Goal: Task Accomplishment & Management: Manage account settings

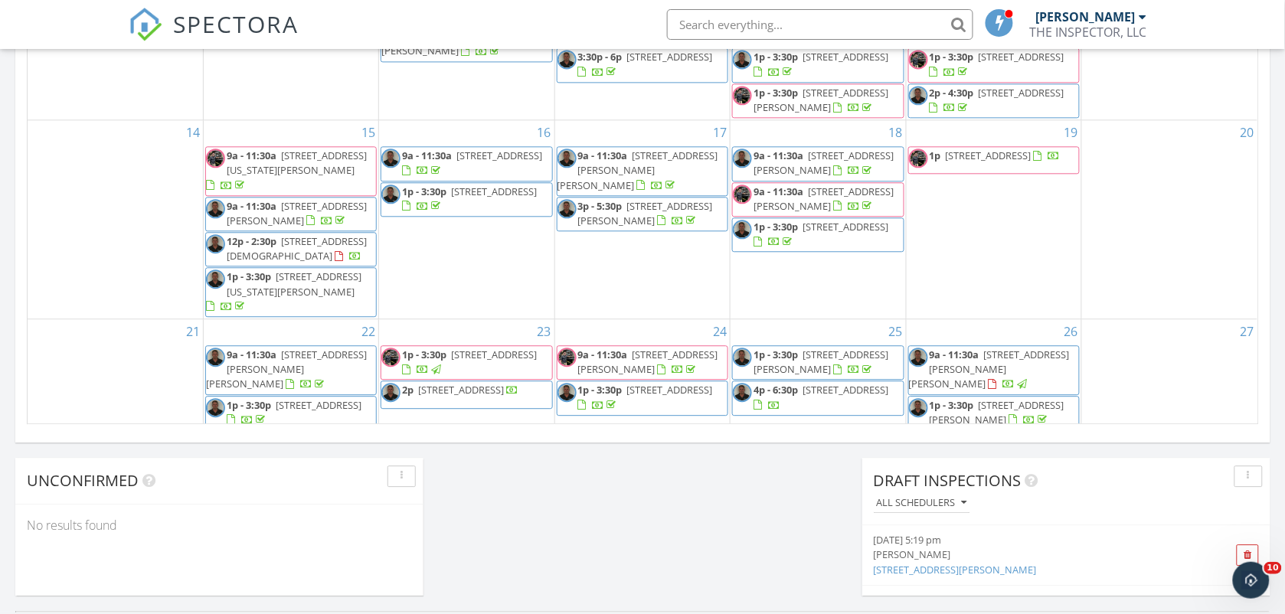
scroll to position [1071, 0]
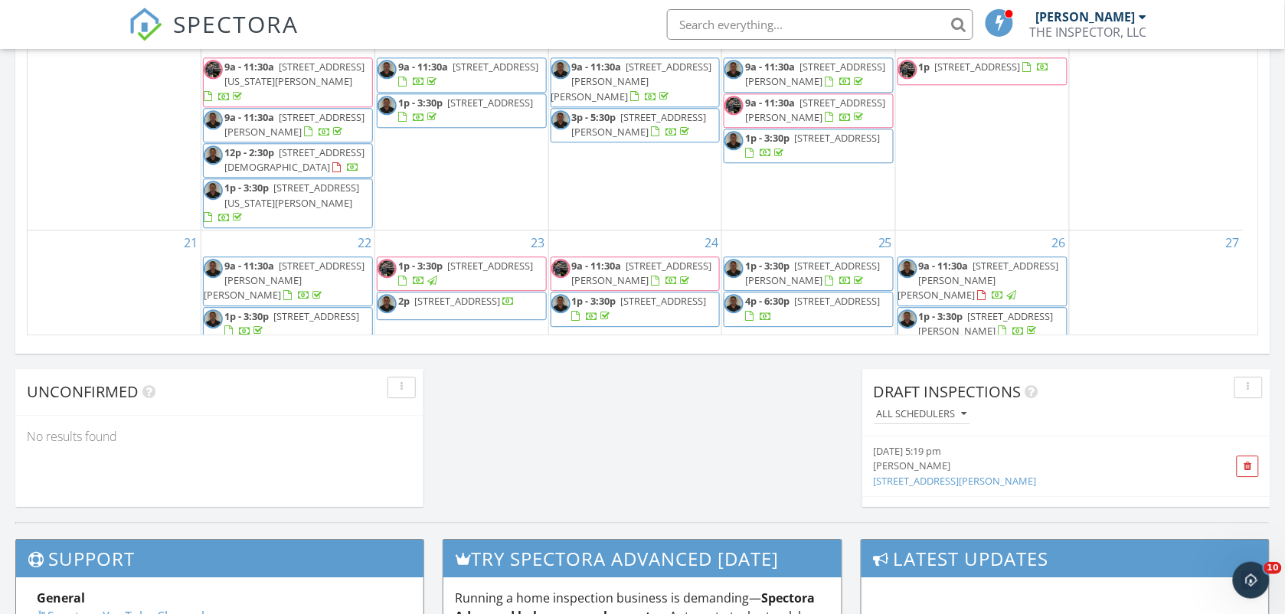
click at [352, 259] on span "9a - 11:30a 54 King David Dr, Jackson 38305" at bounding box center [288, 281] width 168 height 45
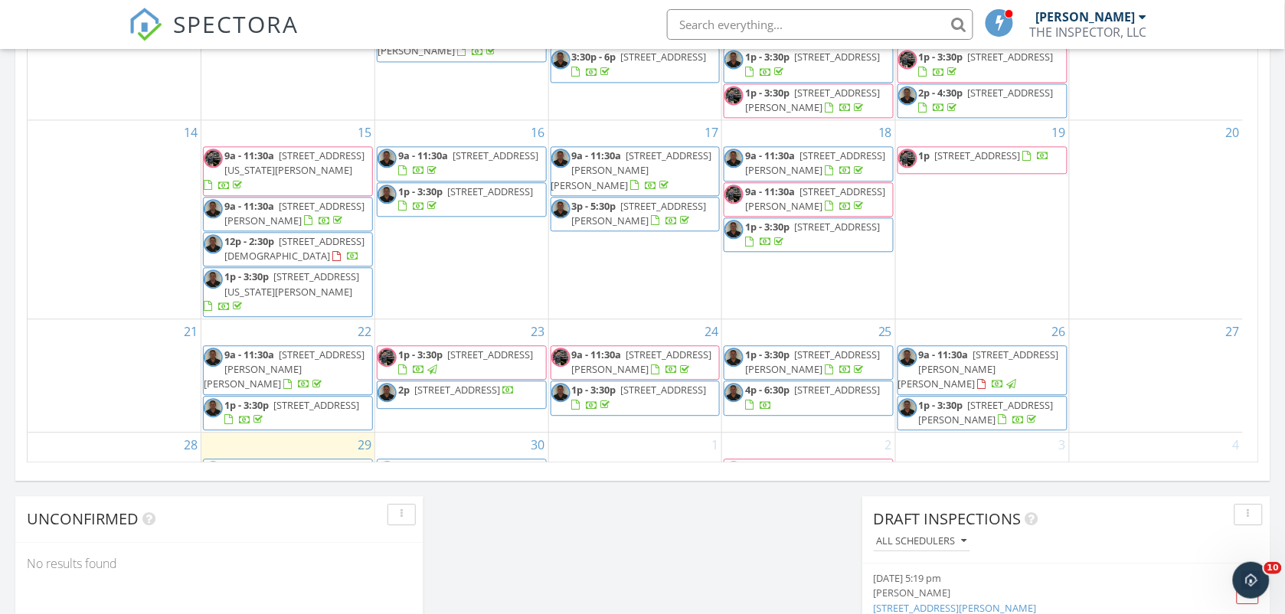
scroll to position [80, 0]
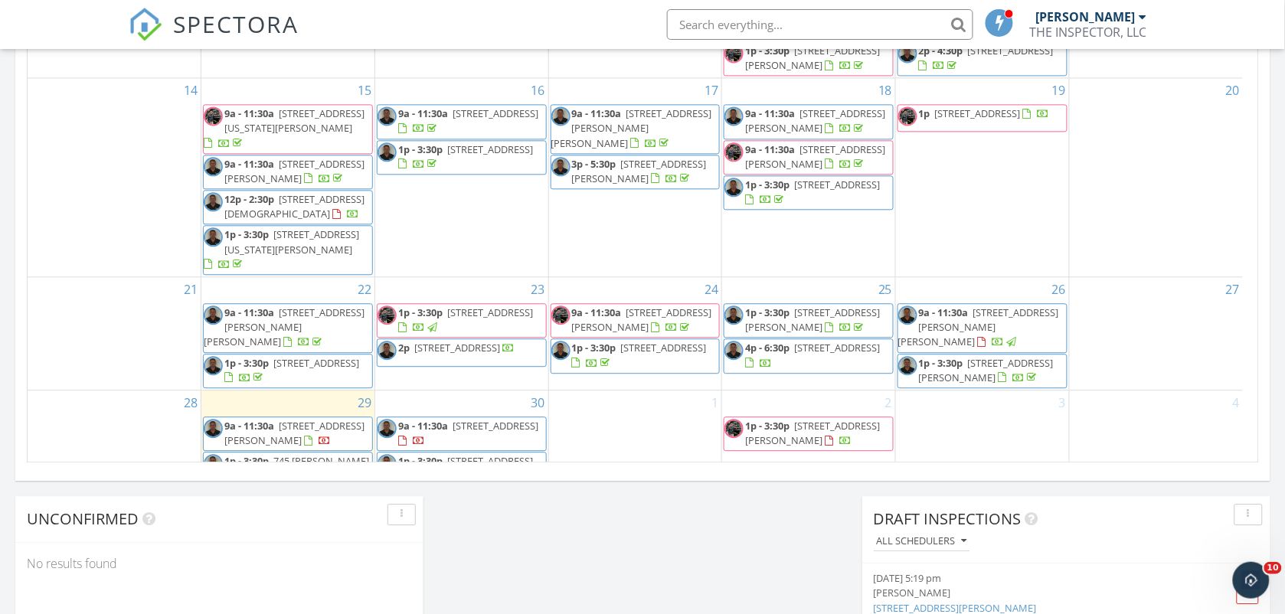
click at [311, 419] on span "4555 Rue Hamner Rd, Cedar Grove 38321" at bounding box center [294, 433] width 140 height 28
